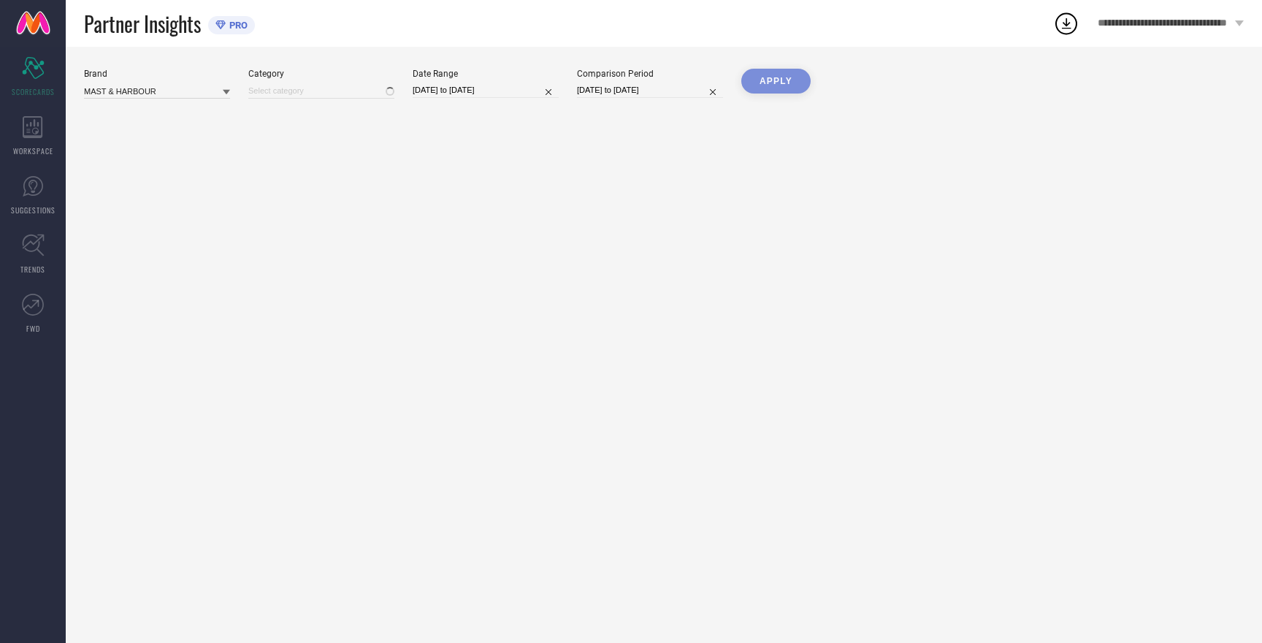
type input "All"
